Goal: Complete application form

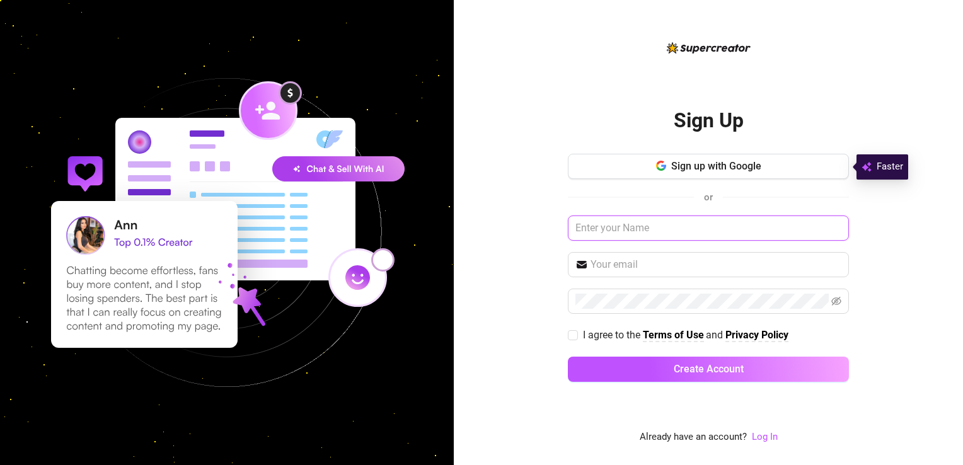
click at [623, 228] on input "text" at bounding box center [708, 228] width 281 height 25
type input "dcfv"
click at [601, 261] on input "text" at bounding box center [716, 264] width 251 height 15
click at [594, 275] on span at bounding box center [708, 264] width 281 height 25
click at [822, 175] on button "Sign up with Google" at bounding box center [708, 166] width 281 height 25
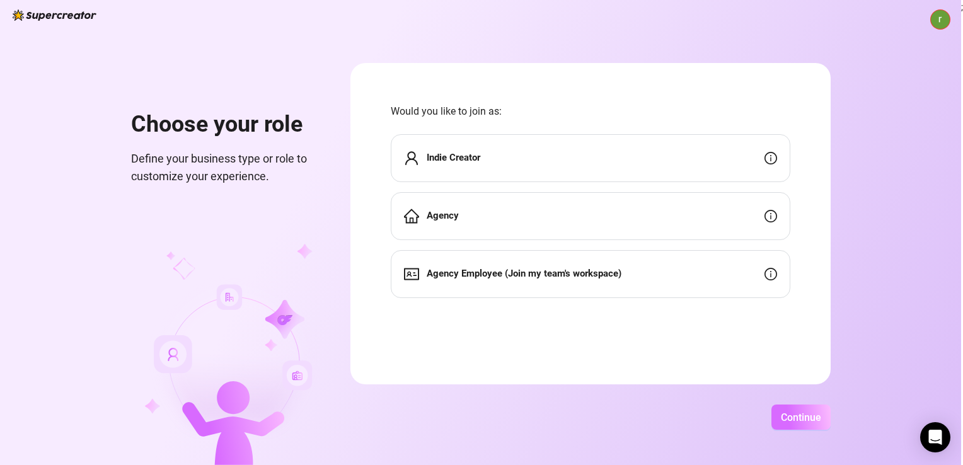
drag, startPoint x: 814, startPoint y: 432, endPoint x: 806, endPoint y: 422, distance: 13.5
click at [806, 422] on div "Choose your role Define your business type or role to customize your experience…" at bounding box center [480, 232] width 961 height 465
click at [806, 422] on span "Continue" at bounding box center [801, 418] width 40 height 12
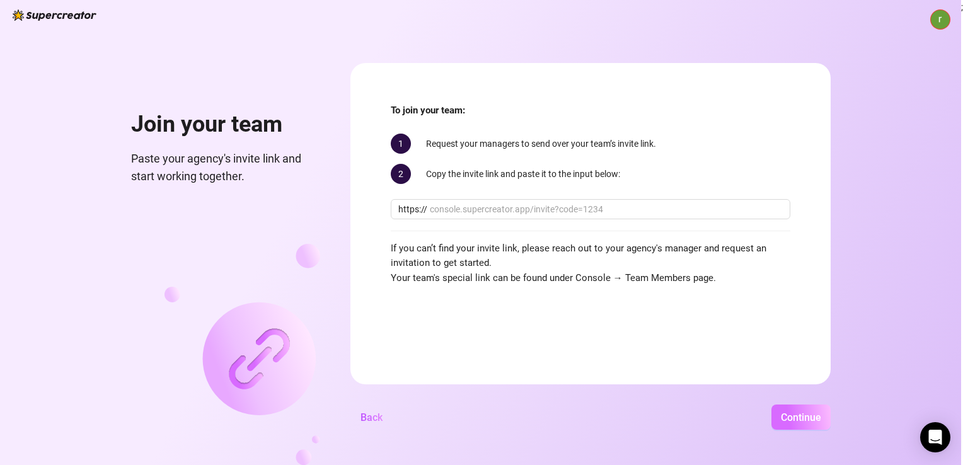
click at [806, 422] on span "Continue" at bounding box center [801, 418] width 40 height 12
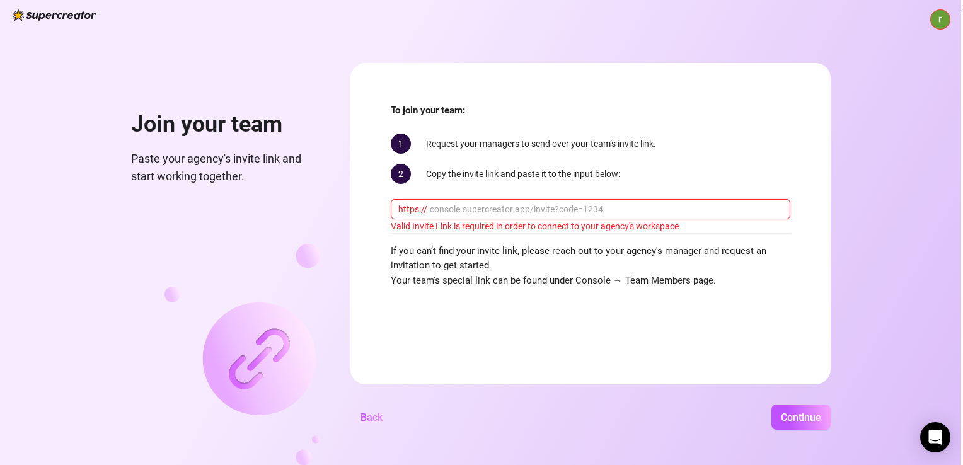
click at [473, 208] on input "text" at bounding box center [606, 209] width 353 height 14
click at [802, 420] on span "Continue" at bounding box center [801, 418] width 40 height 12
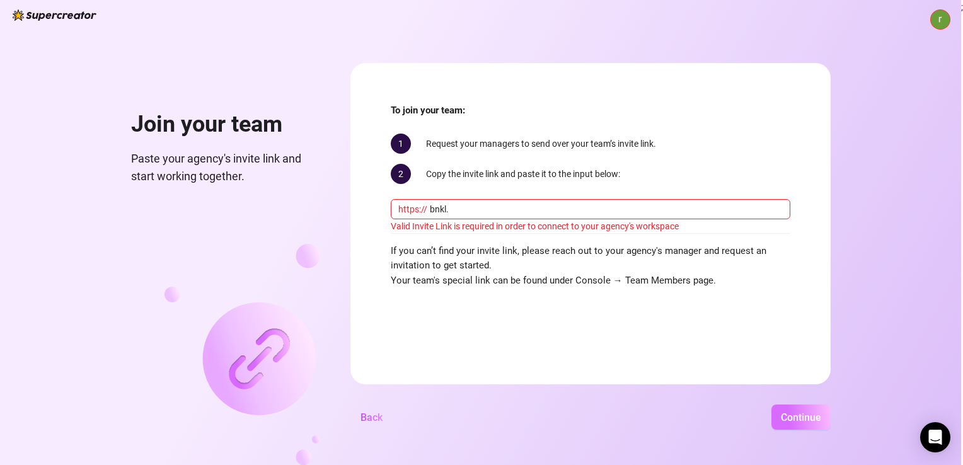
click at [802, 420] on span "Continue" at bounding box center [801, 418] width 40 height 12
click at [475, 204] on input "bnkl." at bounding box center [606, 209] width 353 height 14
type input "bnkl.kiuytrfdsghjklio;"
click at [785, 420] on span "Continue" at bounding box center [801, 418] width 40 height 12
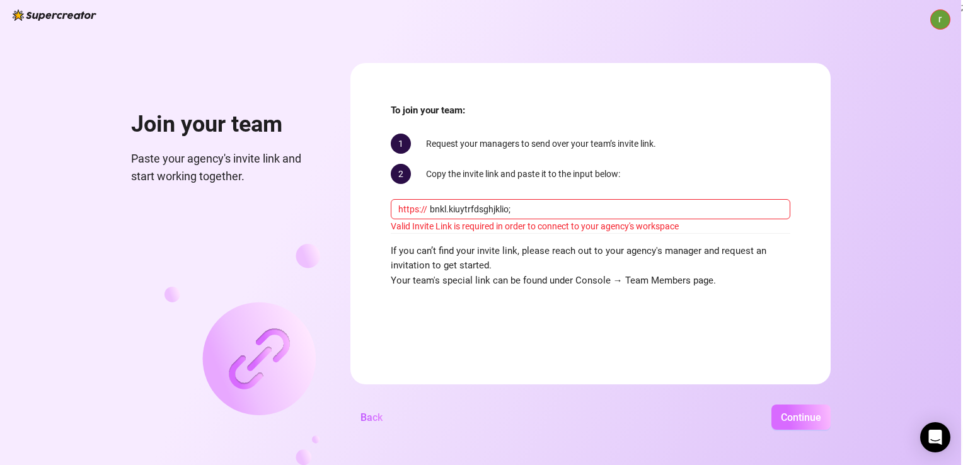
click at [785, 420] on span "Continue" at bounding box center [801, 418] width 40 height 12
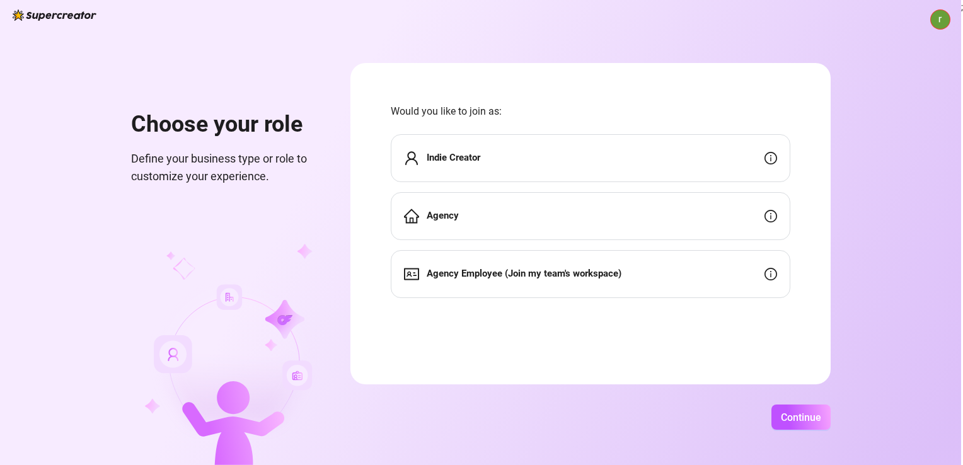
click at [947, 16] on img at bounding box center [940, 19] width 19 height 19
